Goal: Obtain resource: Obtain resource

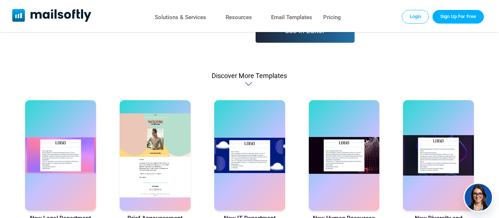
scroll to position [185, 0]
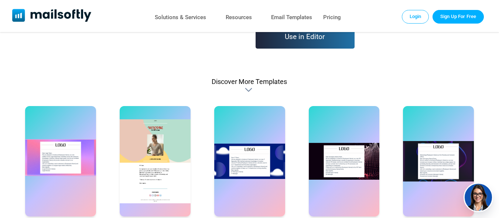
click at [55, 149] on div at bounding box center [60, 161] width 71 height 111
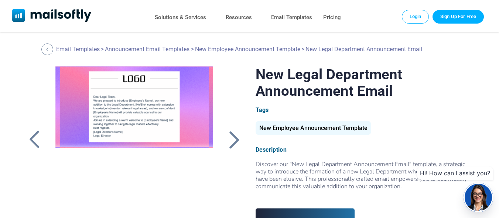
drag, startPoint x: 131, startPoint y: 112, endPoint x: 105, endPoint y: 110, distance: 26.0
click at [105, 110] on div at bounding box center [134, 158] width 175 height 185
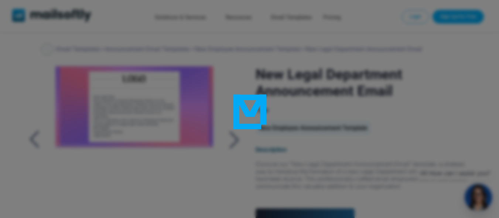
click at [105, 110] on div at bounding box center [249, 109] width 499 height 218
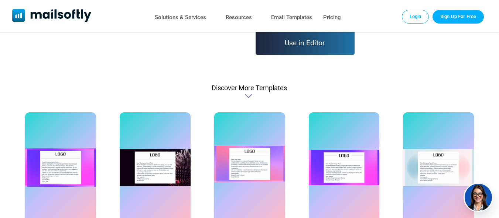
scroll to position [185, 0]
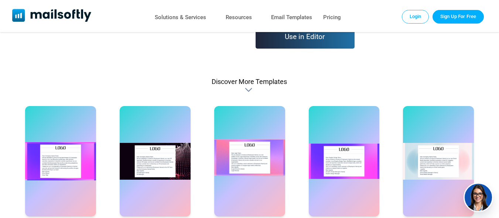
click at [243, 157] on div at bounding box center [249, 161] width 71 height 111
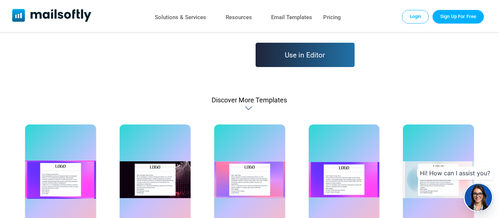
scroll to position [185, 0]
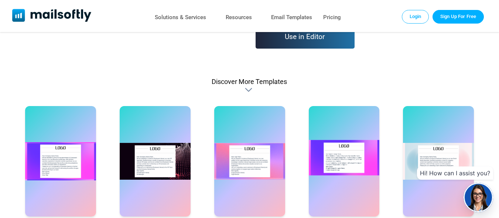
click at [346, 161] on div at bounding box center [344, 161] width 71 height 111
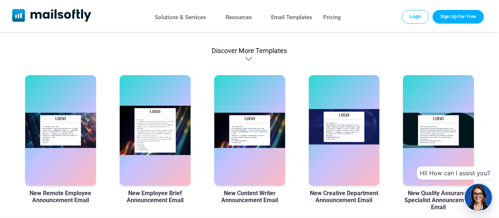
scroll to position [221, 0]
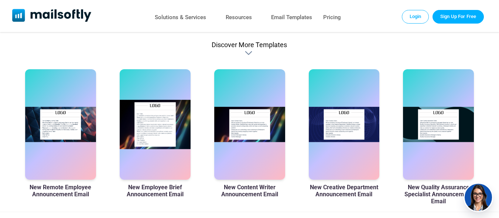
click at [142, 190] on h3 "New Employee Brief Announcement Email" at bounding box center [155, 191] width 71 height 14
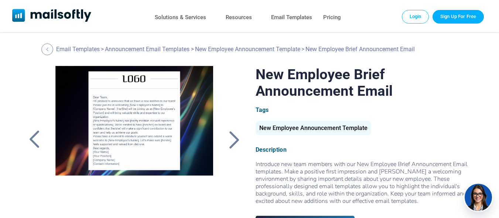
click at [137, 125] on div at bounding box center [134, 158] width 175 height 185
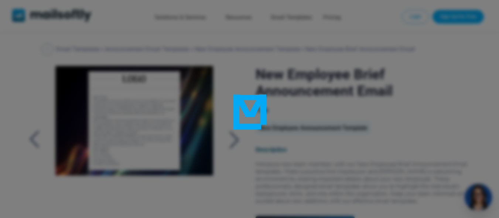
click at [137, 125] on div at bounding box center [249, 109] width 499 height 218
